Goal: Find specific page/section

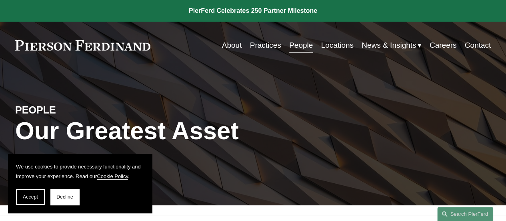
click at [295, 44] on link "People" at bounding box center [301, 45] width 24 height 15
click at [26, 195] on span "Accept" at bounding box center [30, 197] width 15 height 6
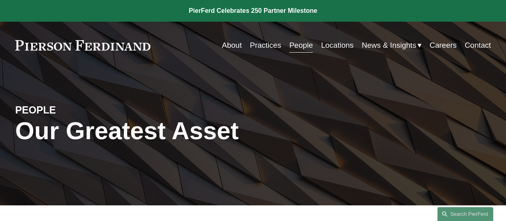
click at [294, 43] on link "People" at bounding box center [301, 45] width 24 height 15
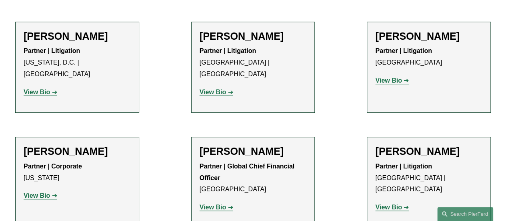
scroll to position [6405, 0]
